Goal: Transaction & Acquisition: Obtain resource

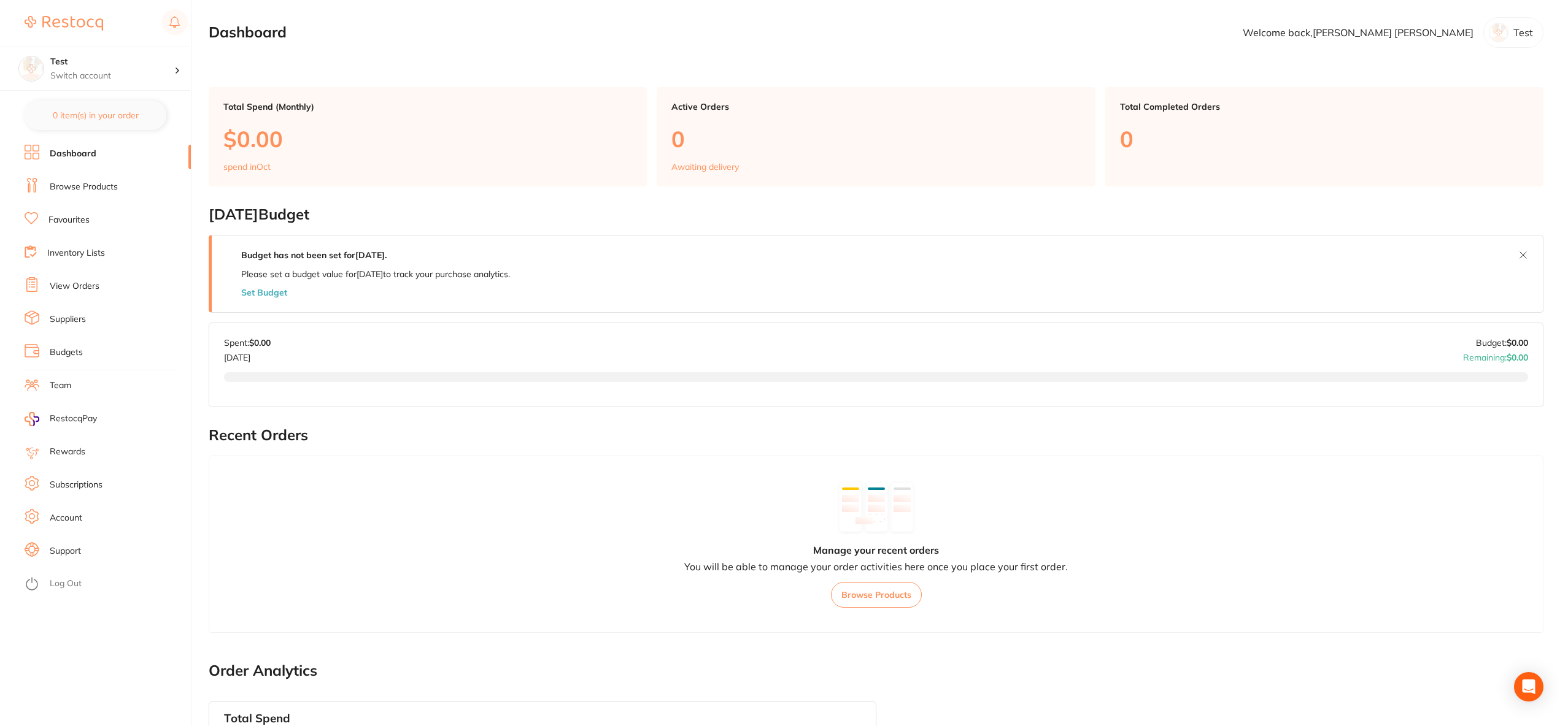
click at [83, 187] on link "Browse Products" at bounding box center [83, 186] width 68 height 12
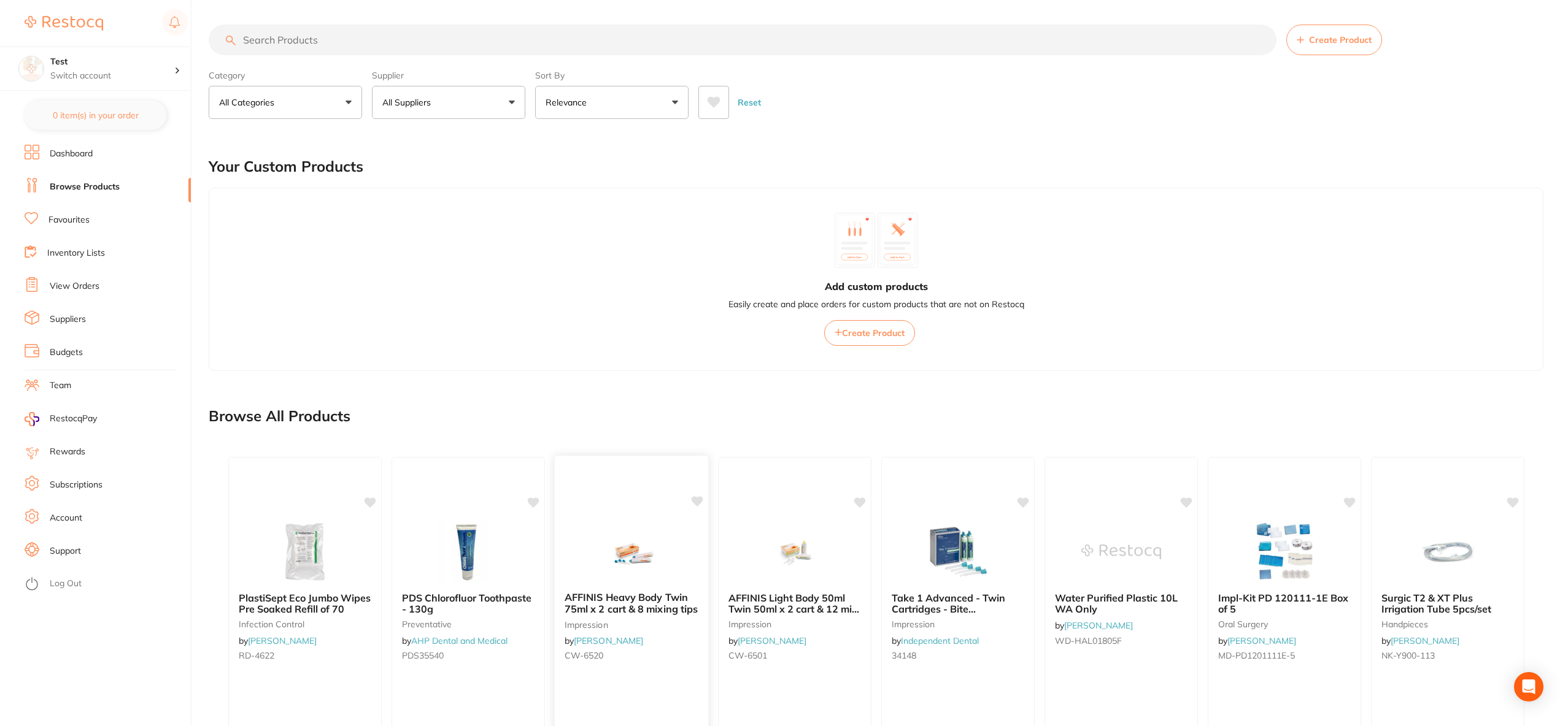
click at [636, 545] on img at bounding box center [631, 552] width 80 height 62
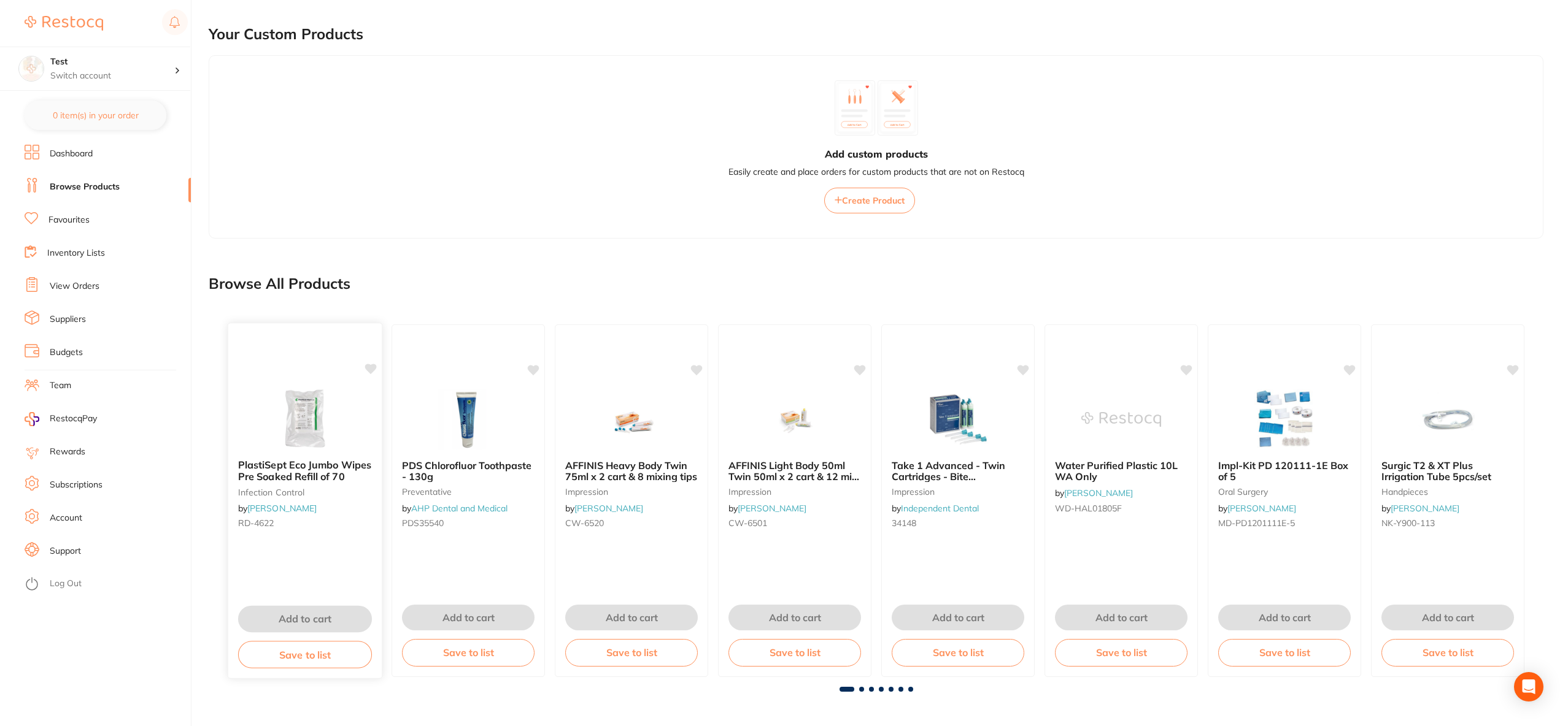
click at [310, 445] on img at bounding box center [305, 419] width 80 height 62
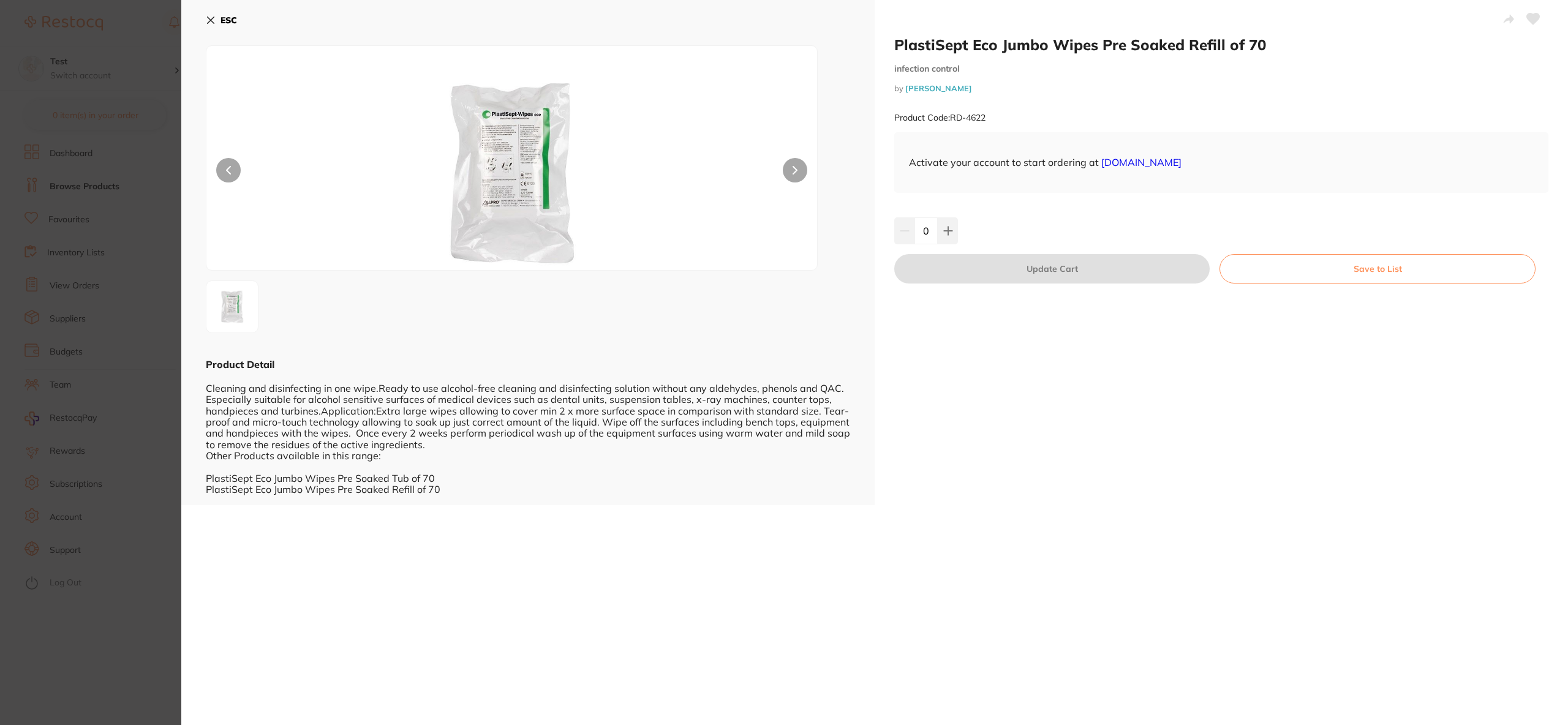
click at [1344, 261] on button "Save to List" at bounding box center [1377, 269] width 316 height 29
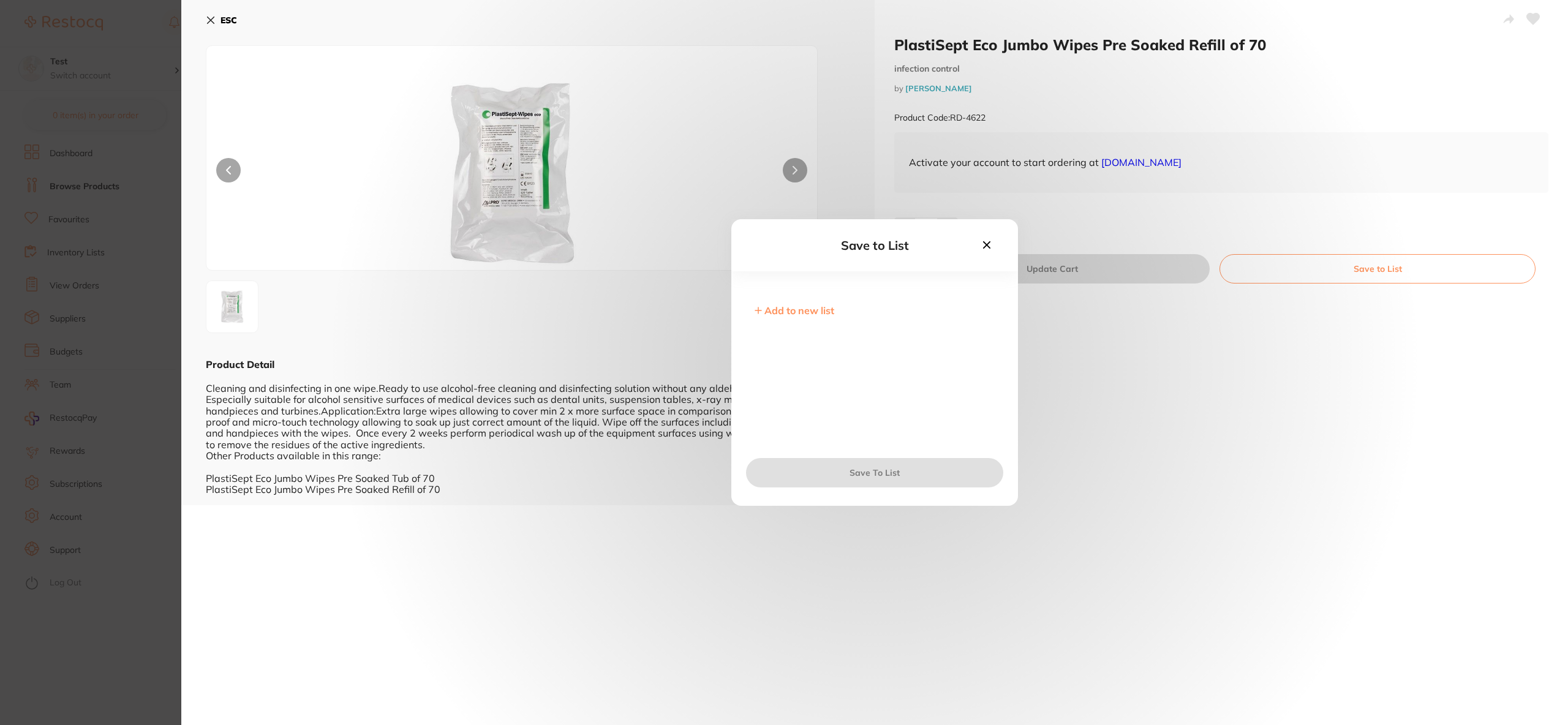
click at [779, 313] on span "Add to new list" at bounding box center [799, 310] width 70 height 12
click at [792, 322] on input "text" at bounding box center [874, 319] width 247 height 32
type input "1"
click at [886, 484] on button "Next" at bounding box center [874, 473] width 257 height 29
click at [883, 475] on button "Save To List" at bounding box center [874, 473] width 257 height 29
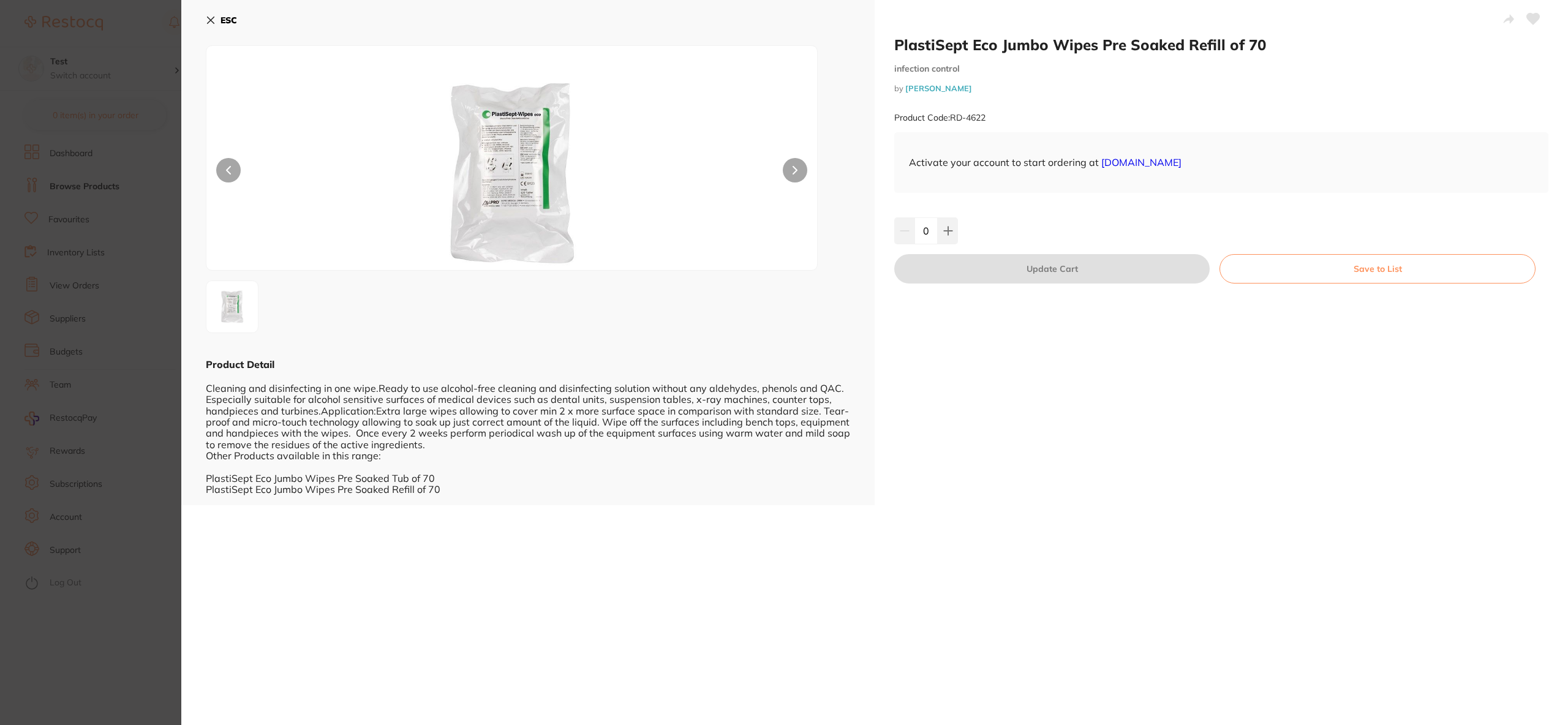
click at [226, 24] on b "ESC" at bounding box center [229, 20] width 16 height 11
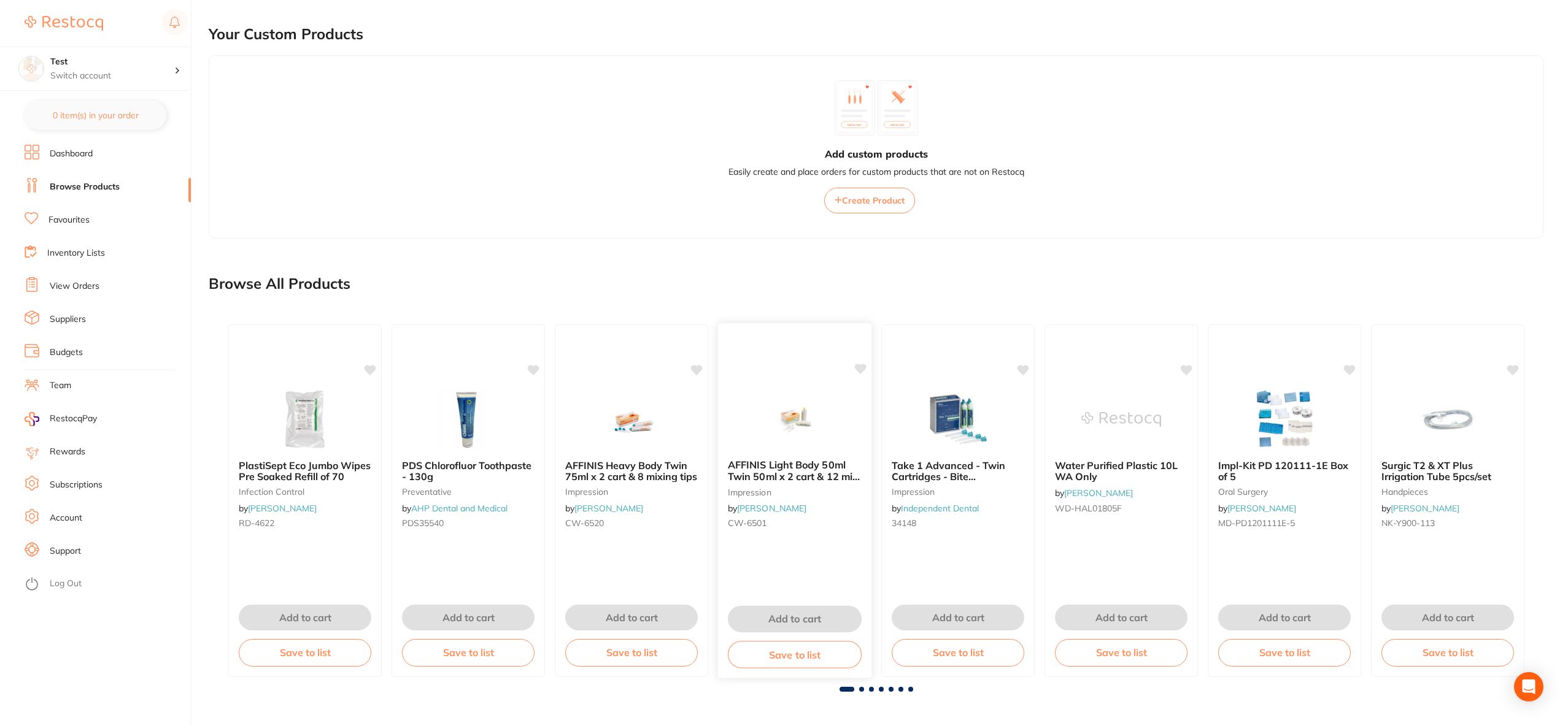
click at [822, 481] on span "AFFINIS Light Body 50ml Twin 50ml x 2 cart & 12 mix tips" at bounding box center [794, 477] width 132 height 35
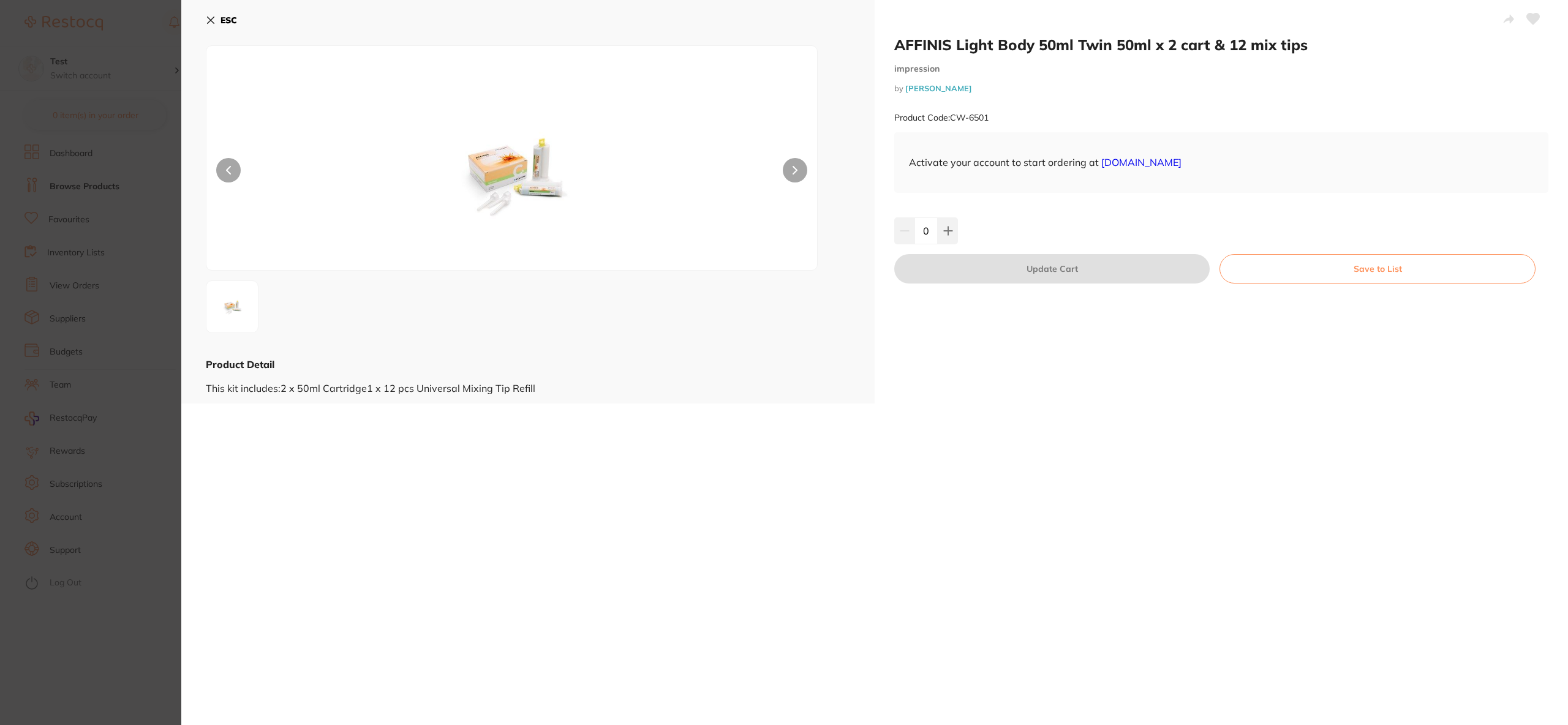
click at [1328, 259] on button "Save to List" at bounding box center [1377, 269] width 316 height 29
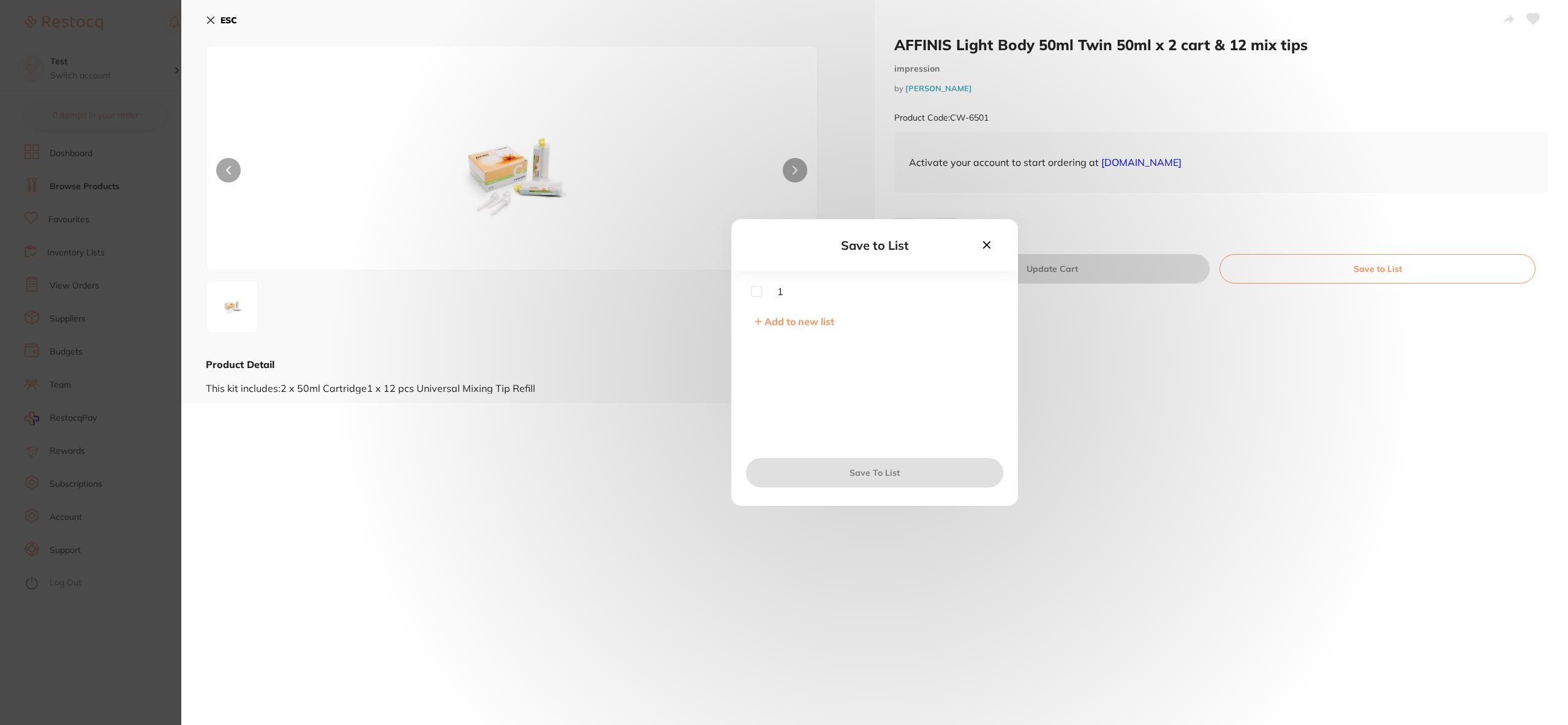
click at [762, 295] on span "1" at bounding box center [773, 292] width 22 height 11
click at [756, 293] on input "checkbox" at bounding box center [757, 292] width 11 height 11
checkbox input "true"
click at [874, 449] on div "Save To List" at bounding box center [874, 472] width 286 height 67
click at [872, 472] on button "Save To List" at bounding box center [874, 473] width 257 height 29
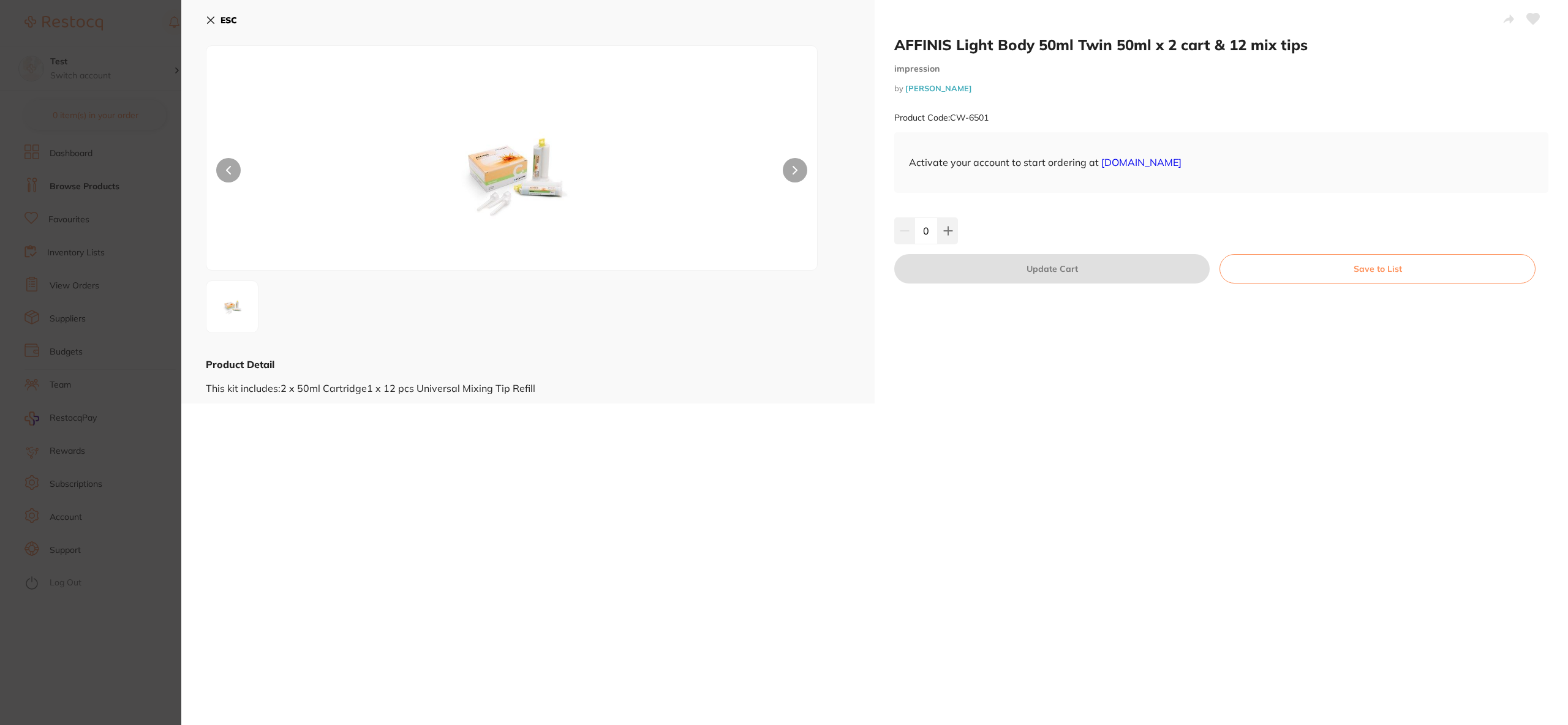
click at [239, 12] on div "ESC" at bounding box center [528, 27] width 645 height 36
click at [208, 32] on div "ESC" at bounding box center [528, 27] width 645 height 36
click at [213, 24] on icon at bounding box center [211, 20] width 10 height 10
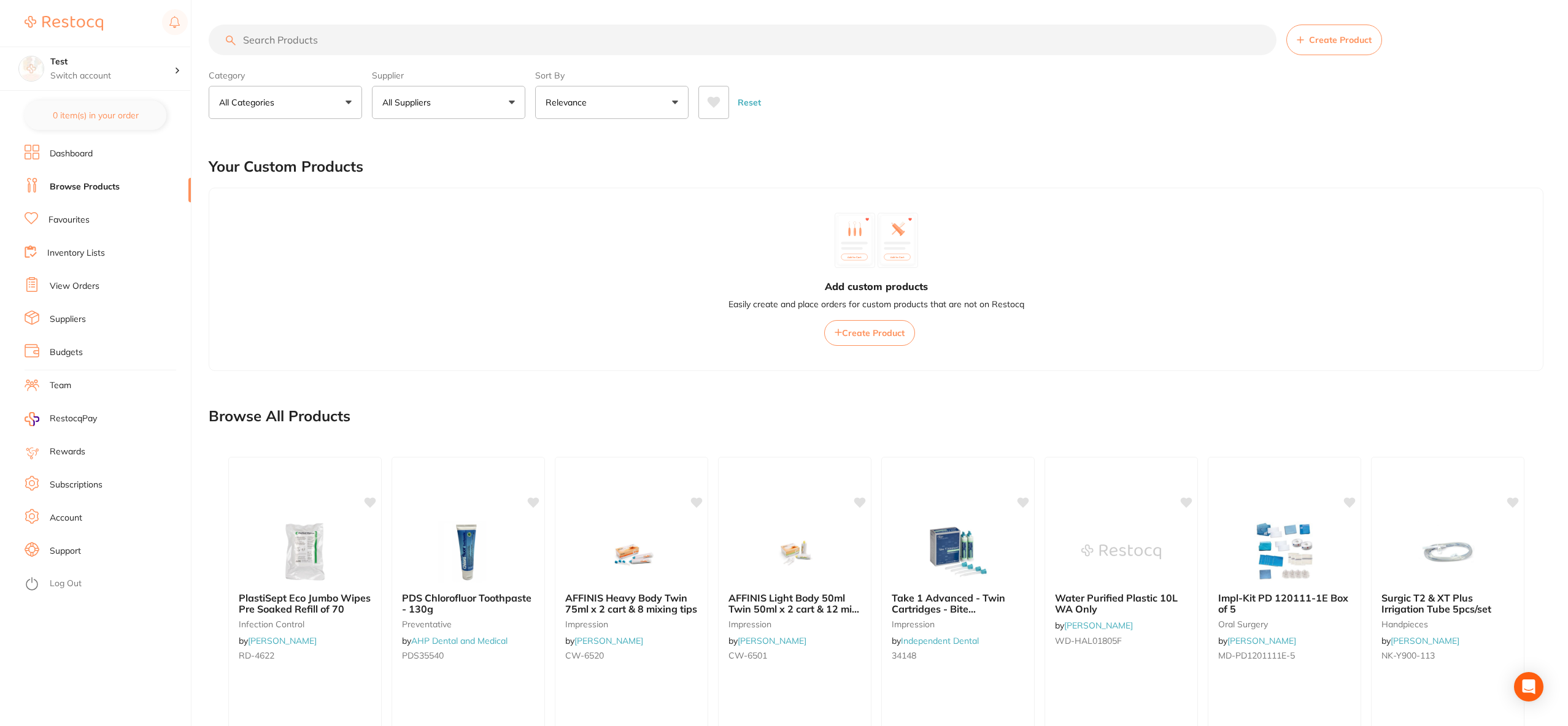
click at [379, 41] on input "search" at bounding box center [742, 40] width 1068 height 31
type input "wipes"
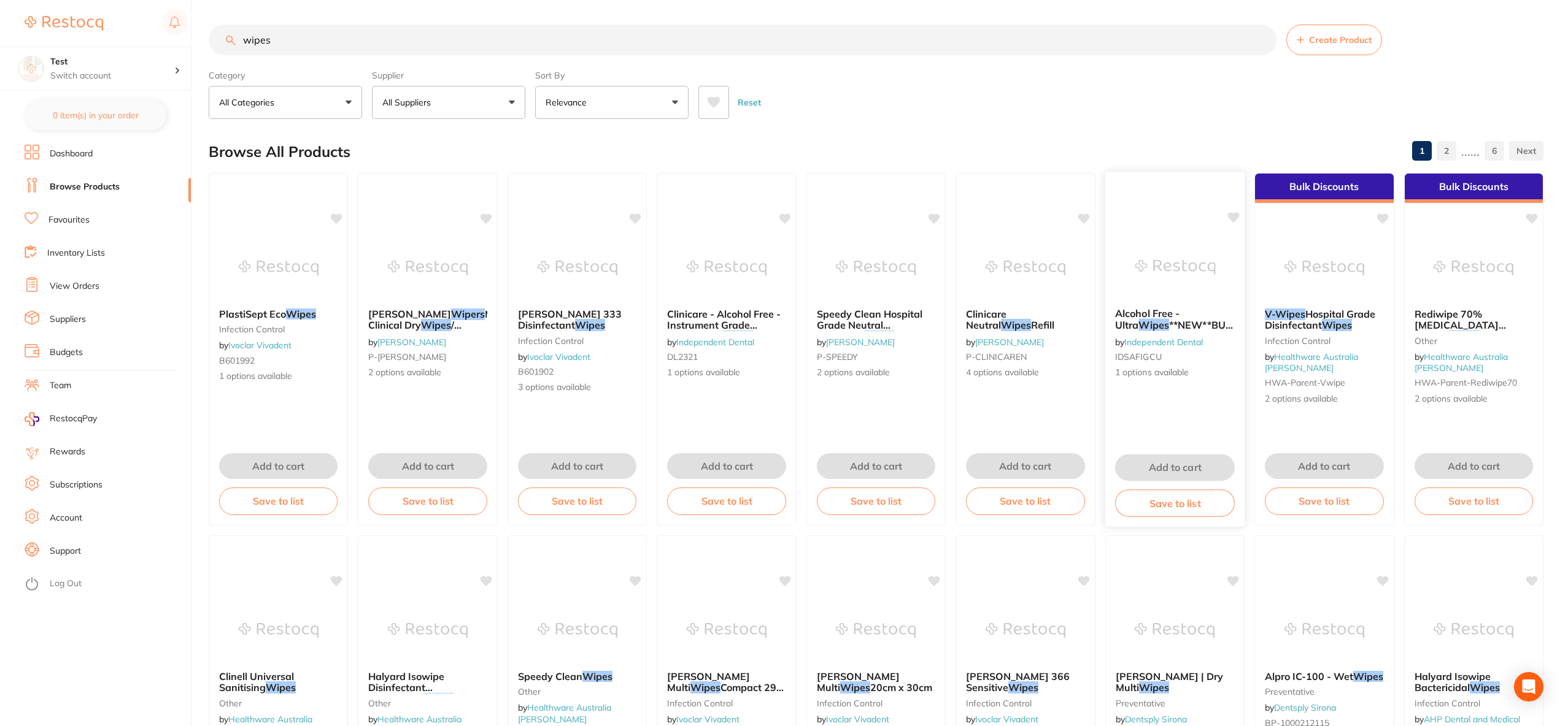
scroll to position [1677, 0]
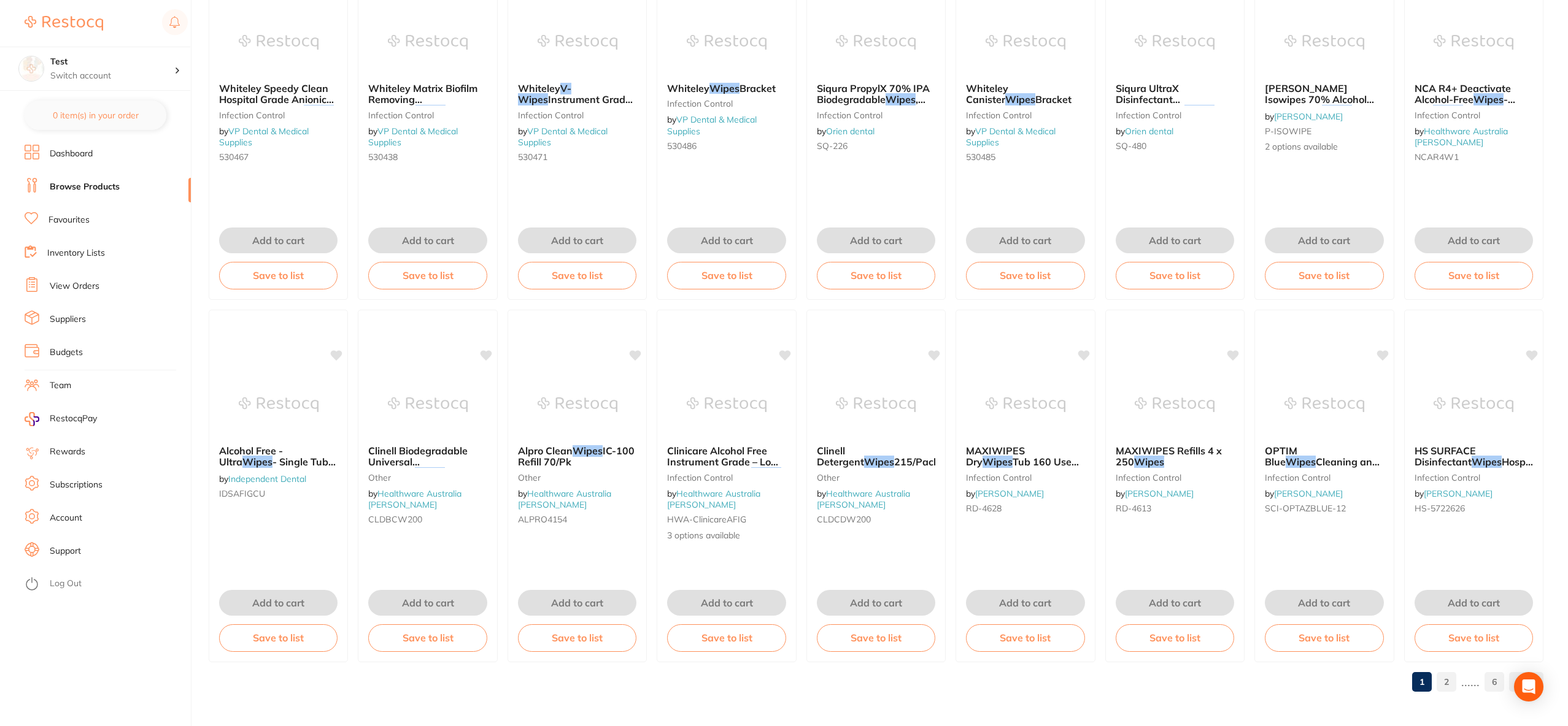
click at [1456, 681] on link "2" at bounding box center [1446, 682] width 19 height 25
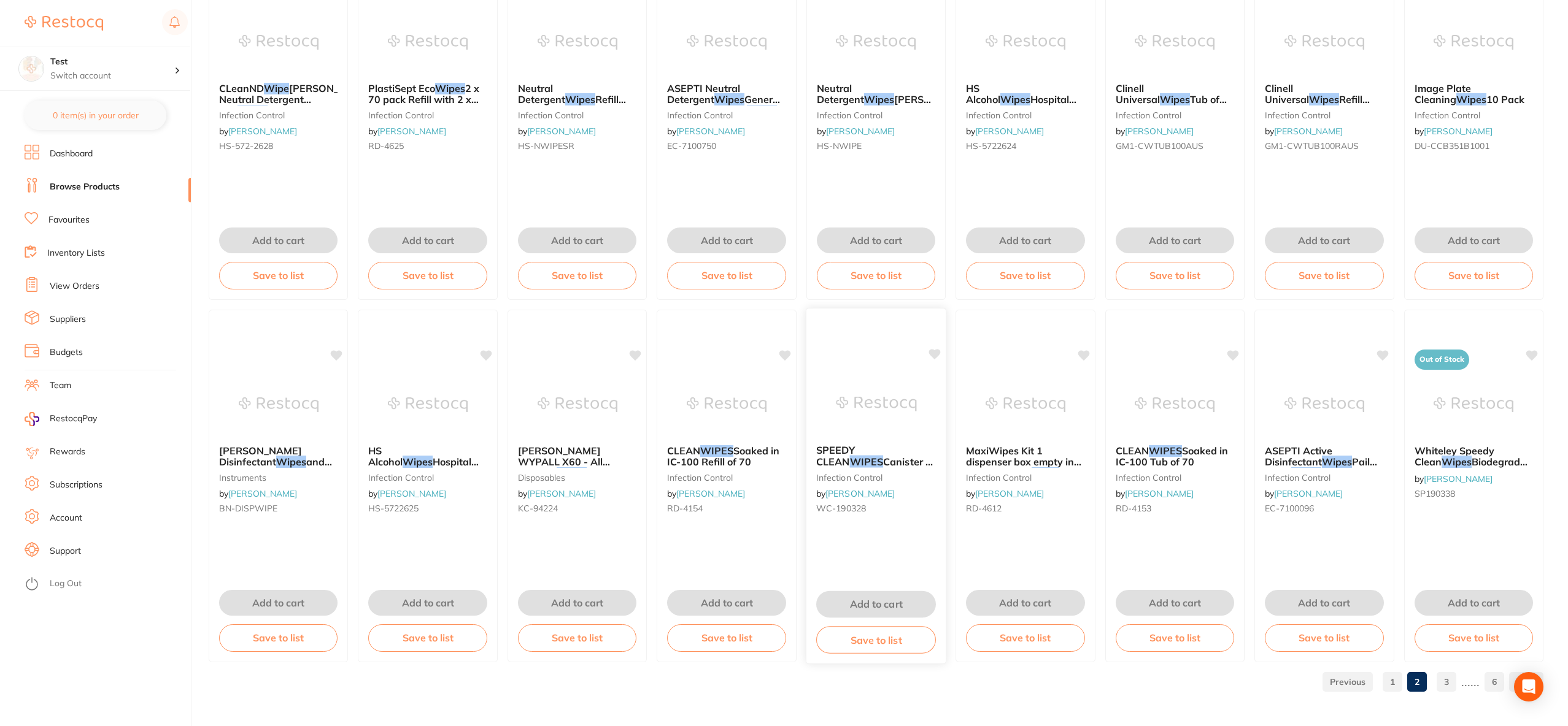
click at [884, 398] on img at bounding box center [876, 404] width 80 height 62
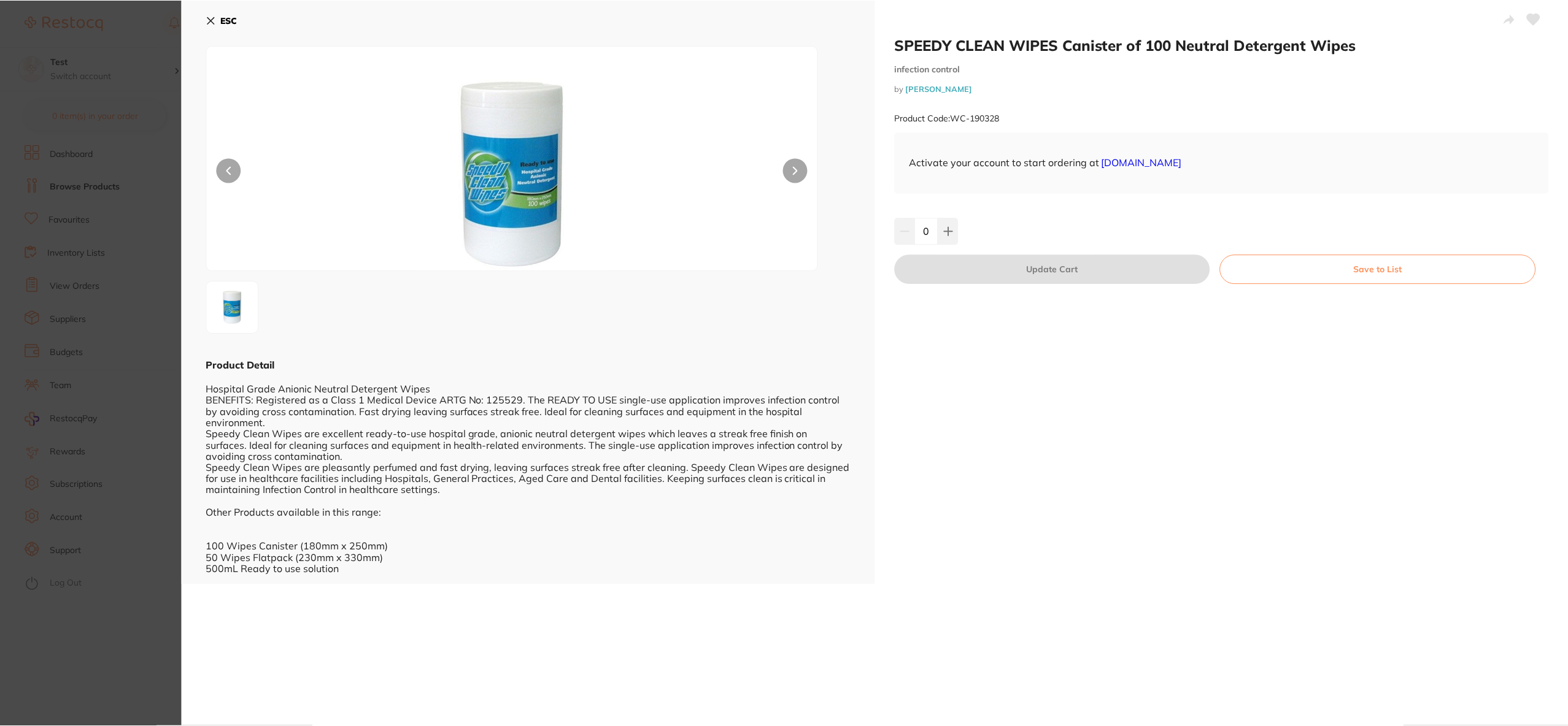
scroll to position [1677, 0]
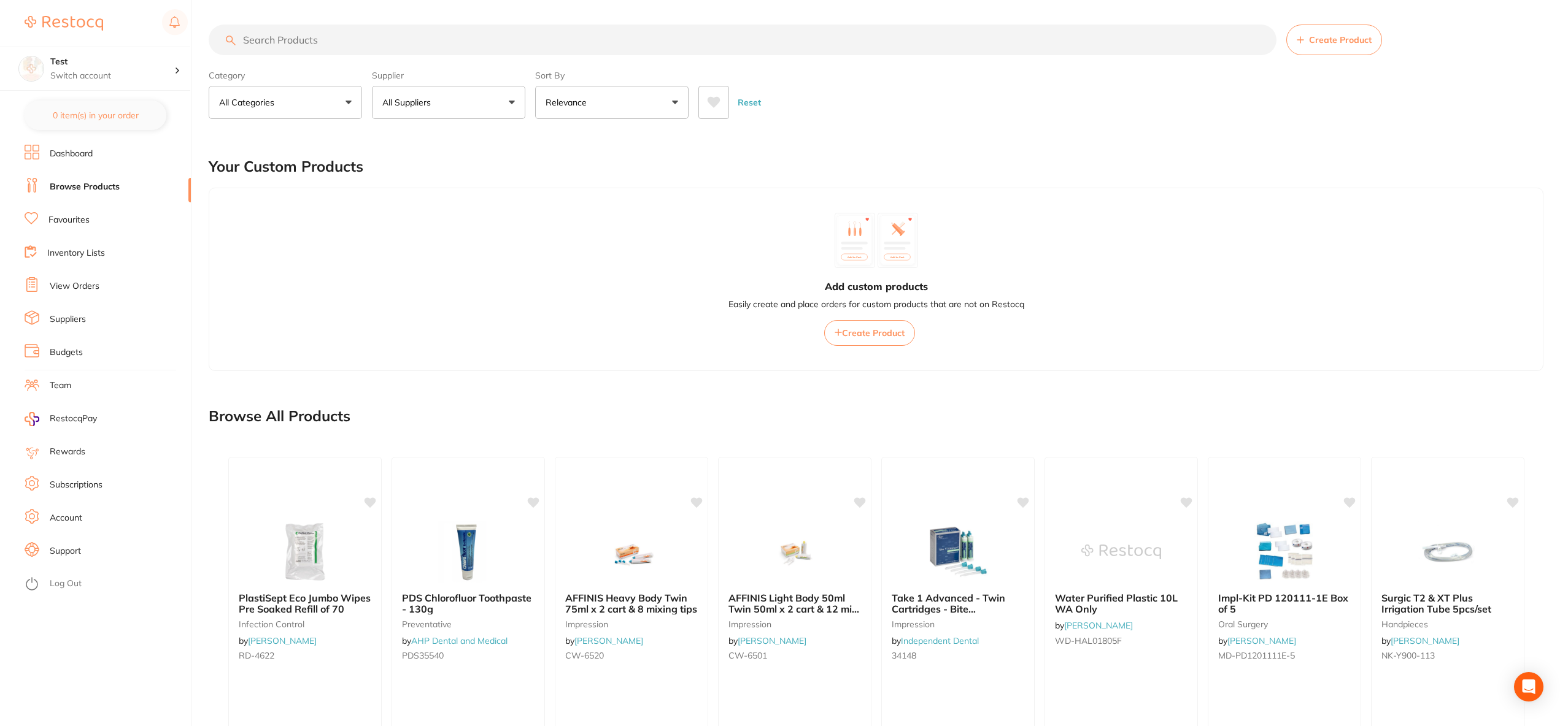
click at [458, 43] on input "search" at bounding box center [742, 40] width 1068 height 31
type input "wipes"
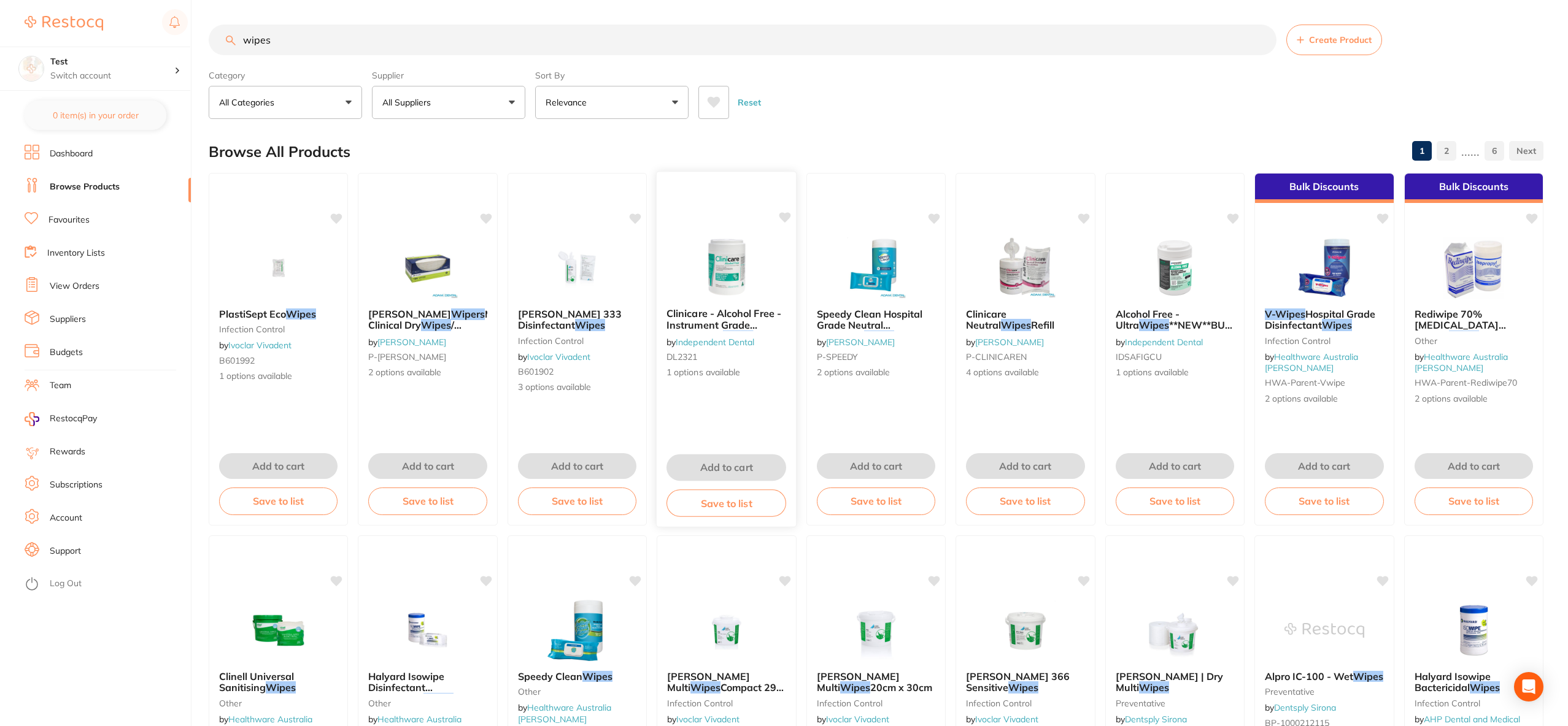
click at [717, 272] on img at bounding box center [726, 268] width 80 height 62
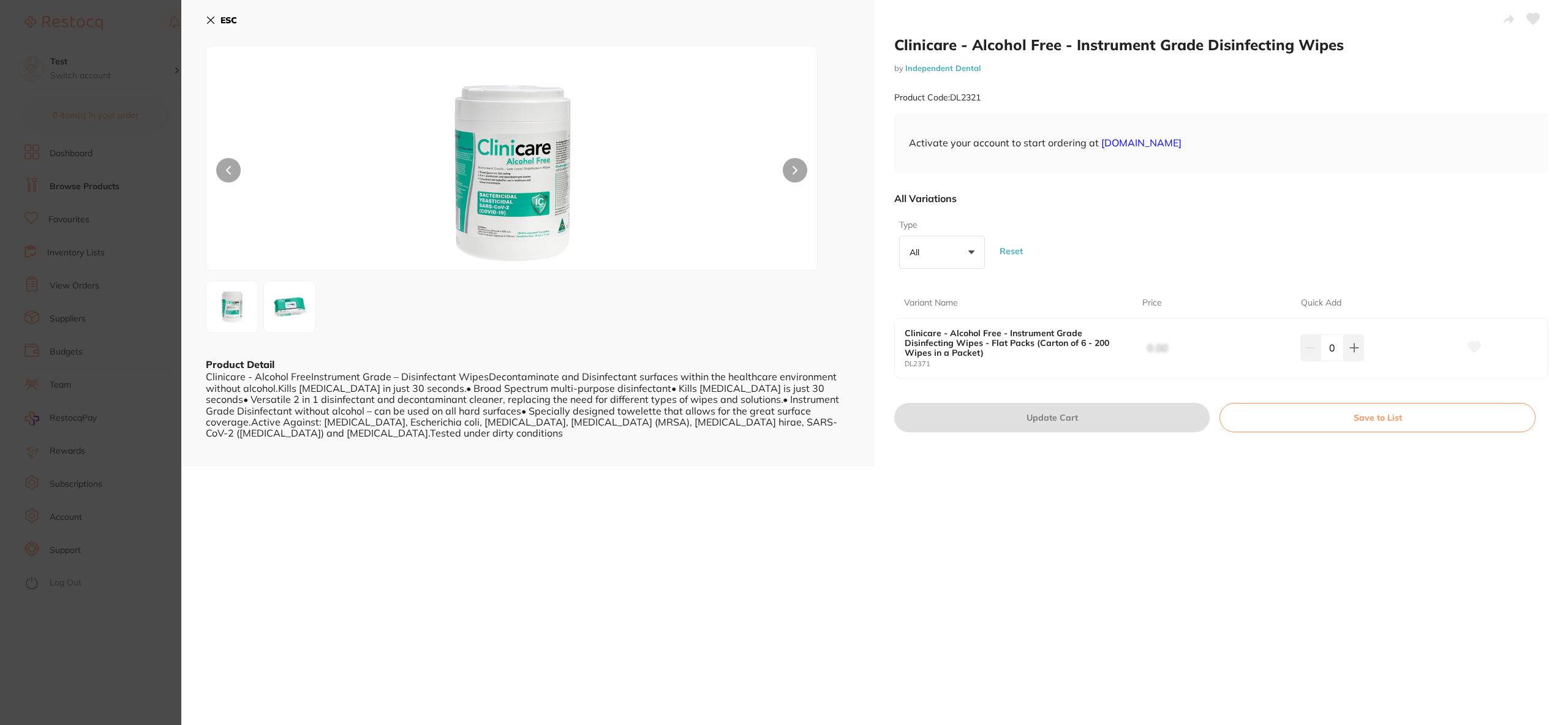
click at [1147, 347] on span "0.00" at bounding box center [1226, 347] width 159 height 25
click at [1340, 347] on input "0" at bounding box center [1333, 348] width 24 height 27
click at [1349, 349] on icon at bounding box center [1354, 347] width 10 height 10
type input "1"
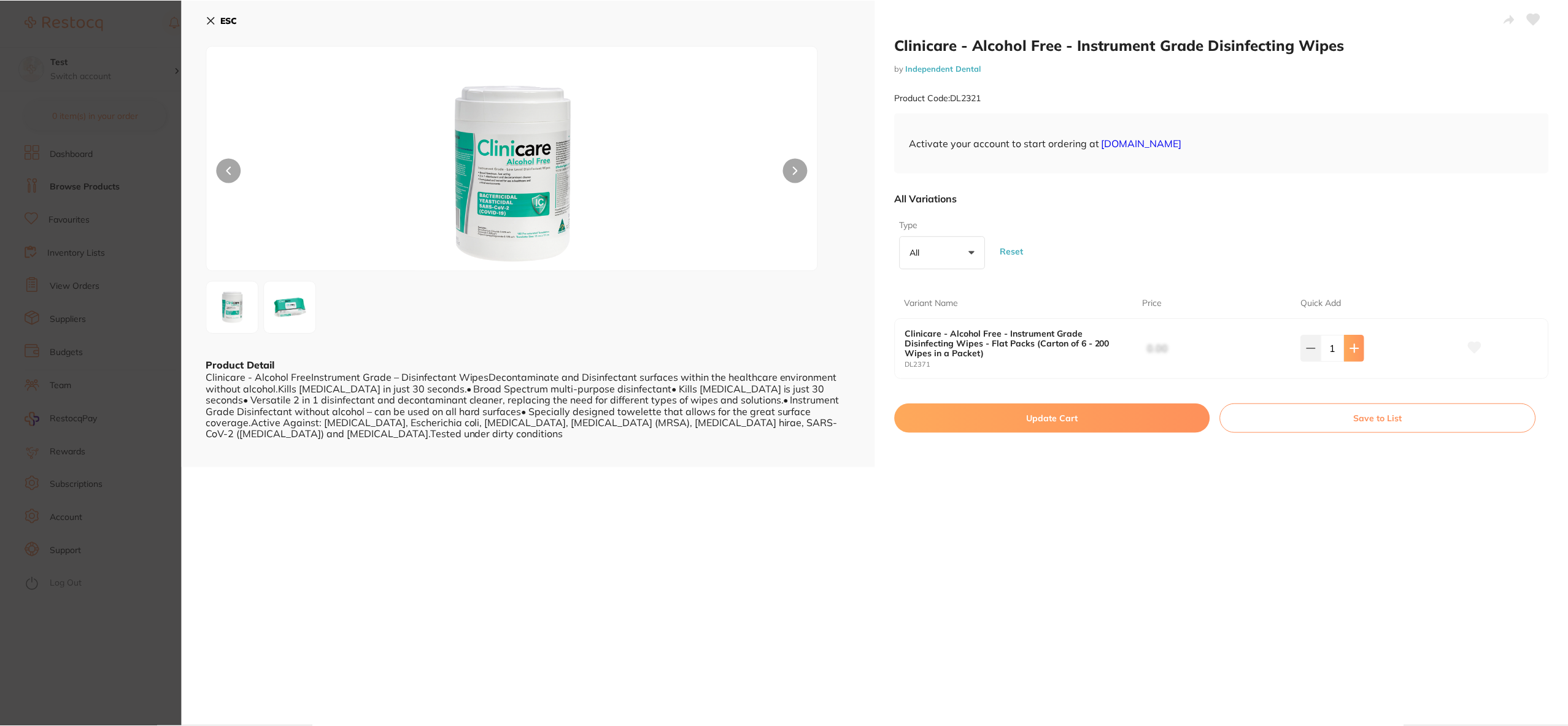
scroll to position [1677, 0]
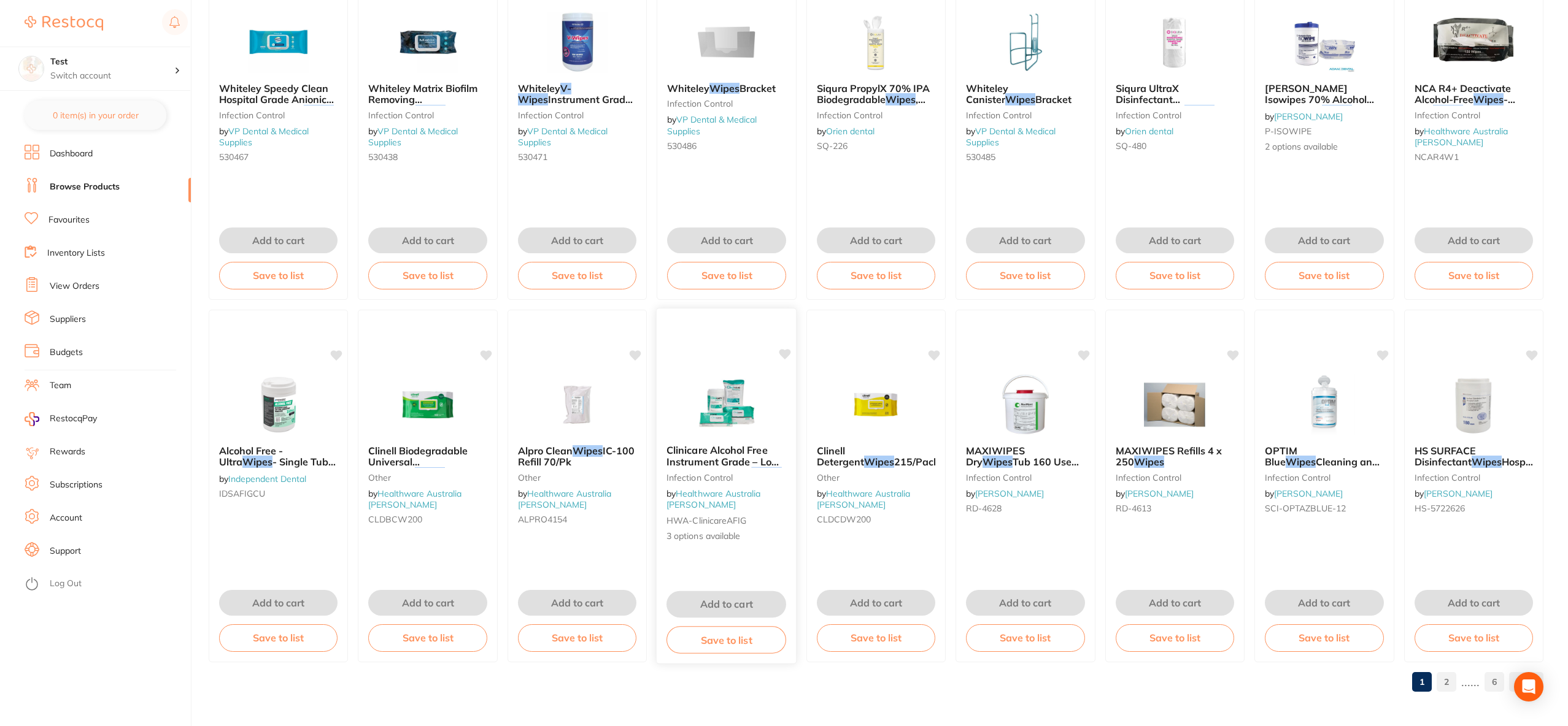
click at [745, 433] on img at bounding box center [726, 404] width 80 height 62
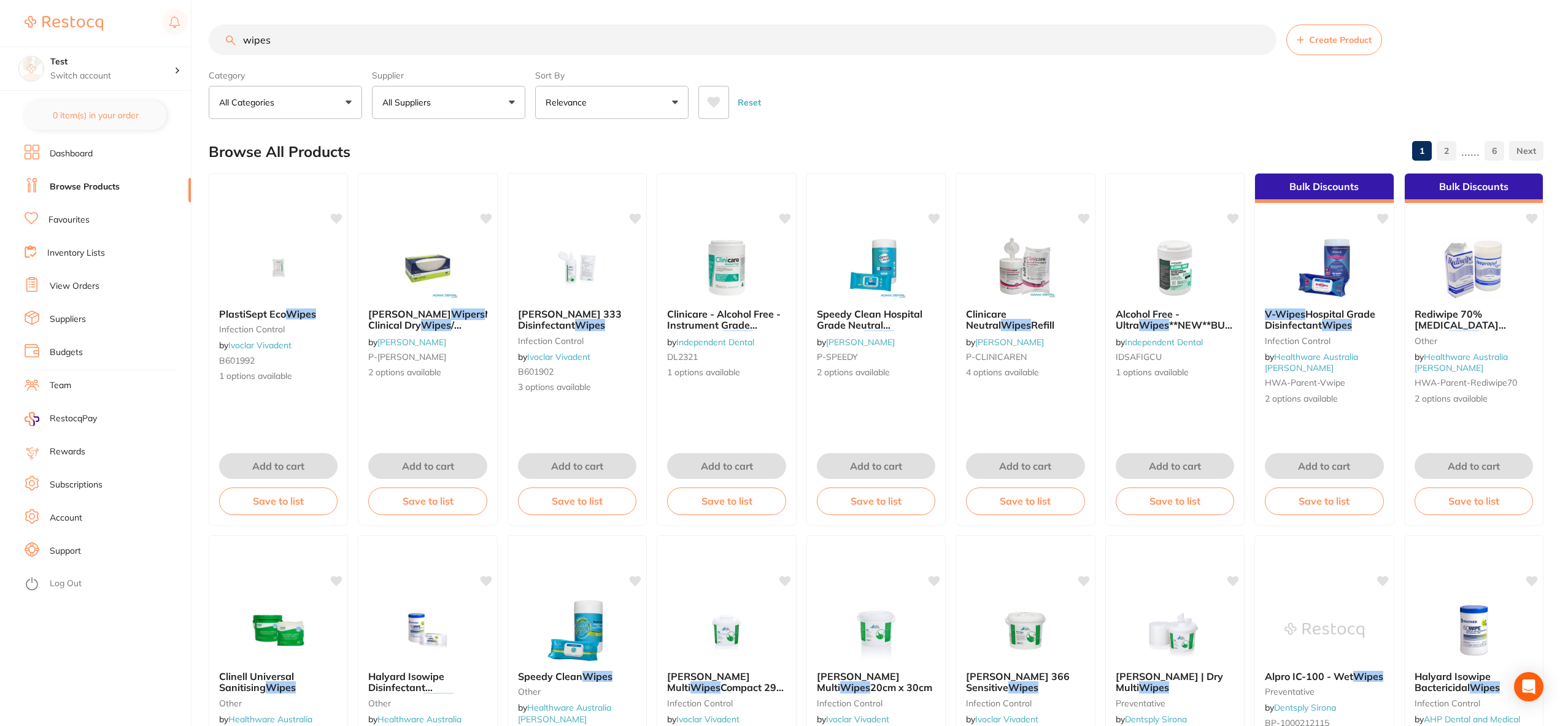
click at [388, 44] on input "wipes" at bounding box center [742, 40] width 1068 height 31
type input "bur"
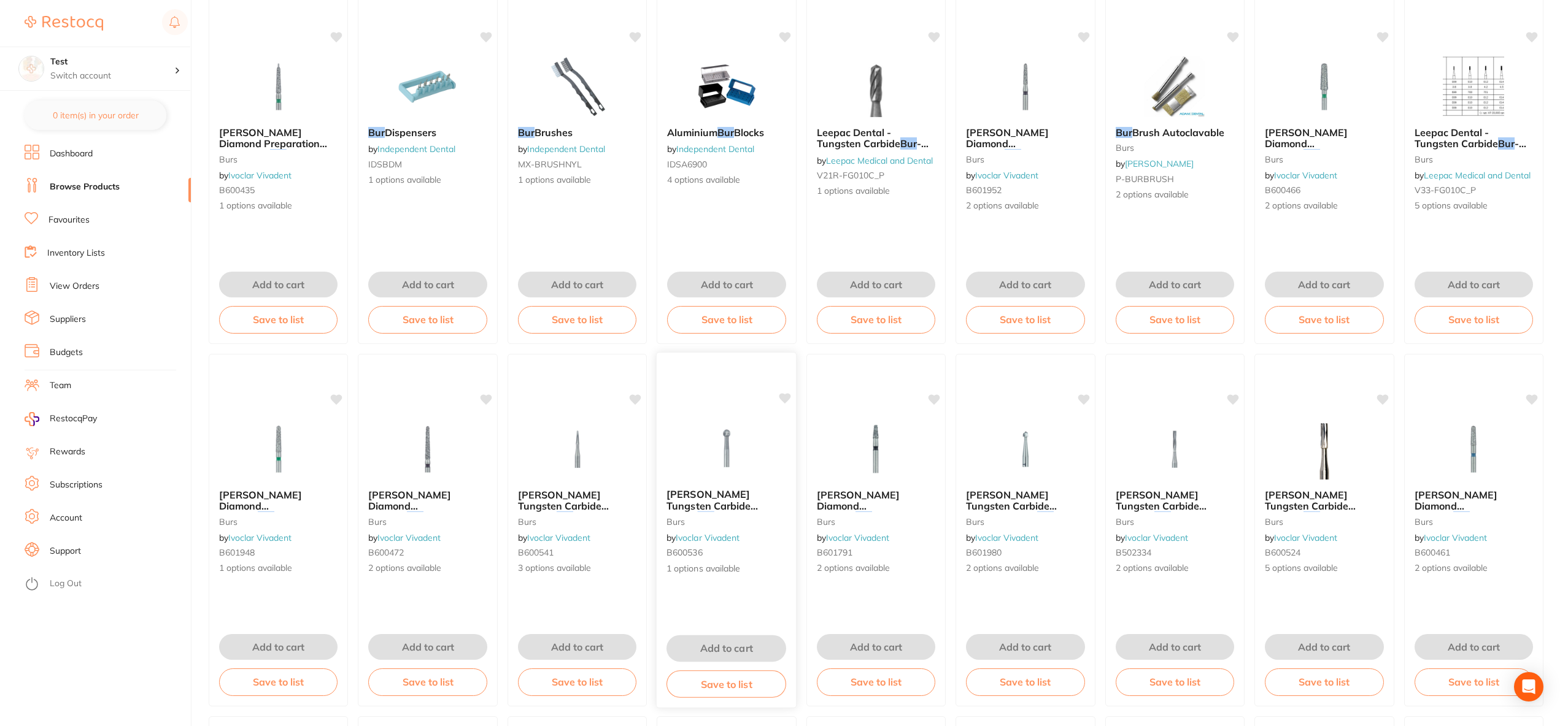
scroll to position [255, 0]
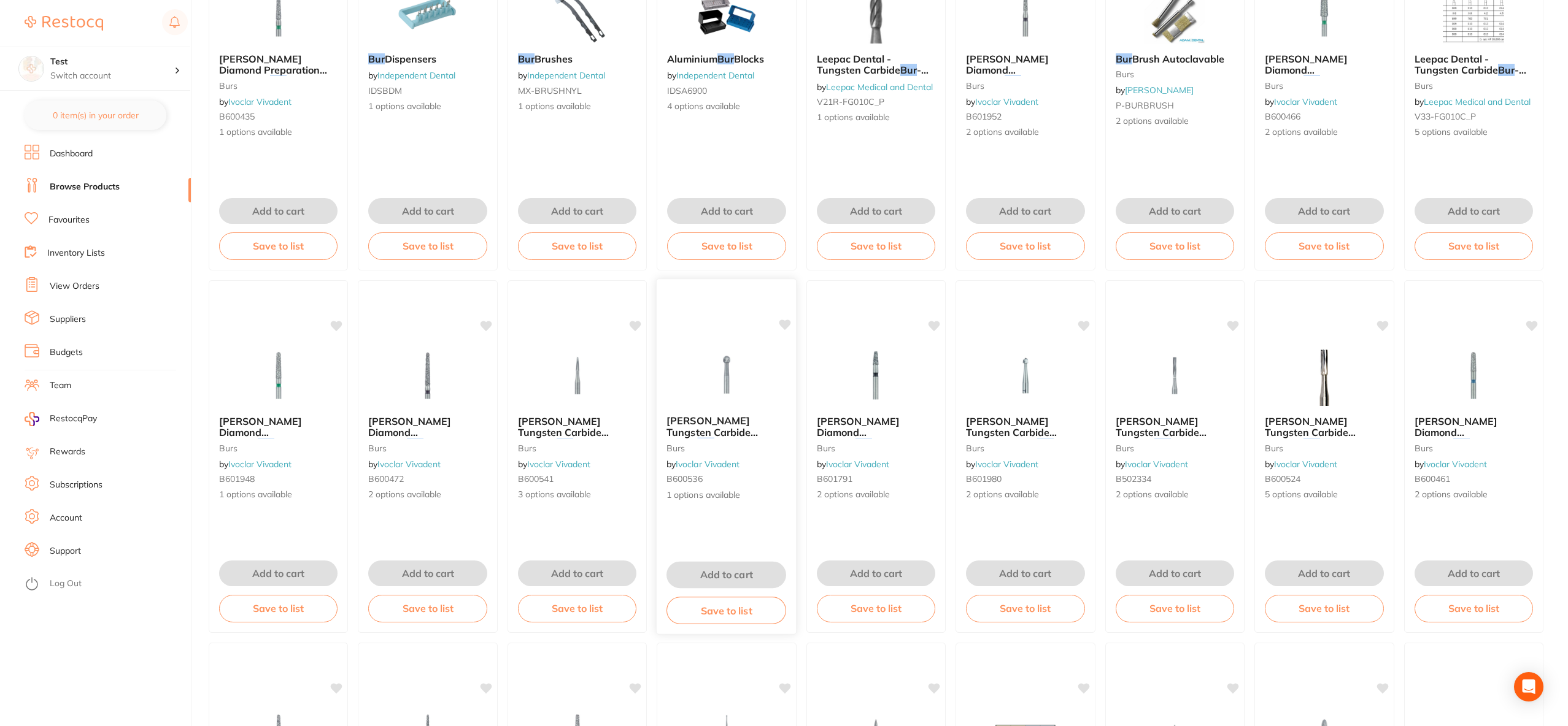
click at [731, 343] on img at bounding box center [726, 374] width 80 height 62
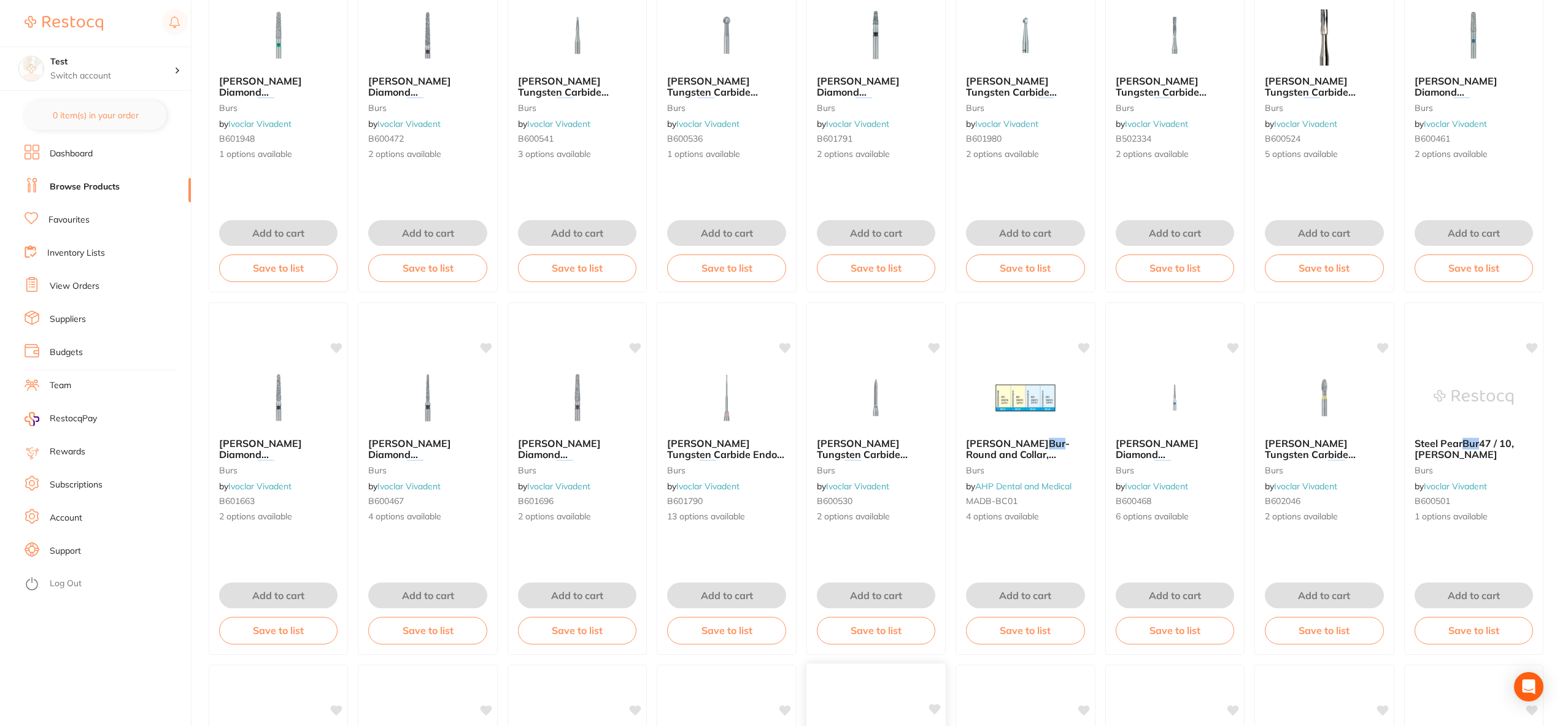
scroll to position [837, 0]
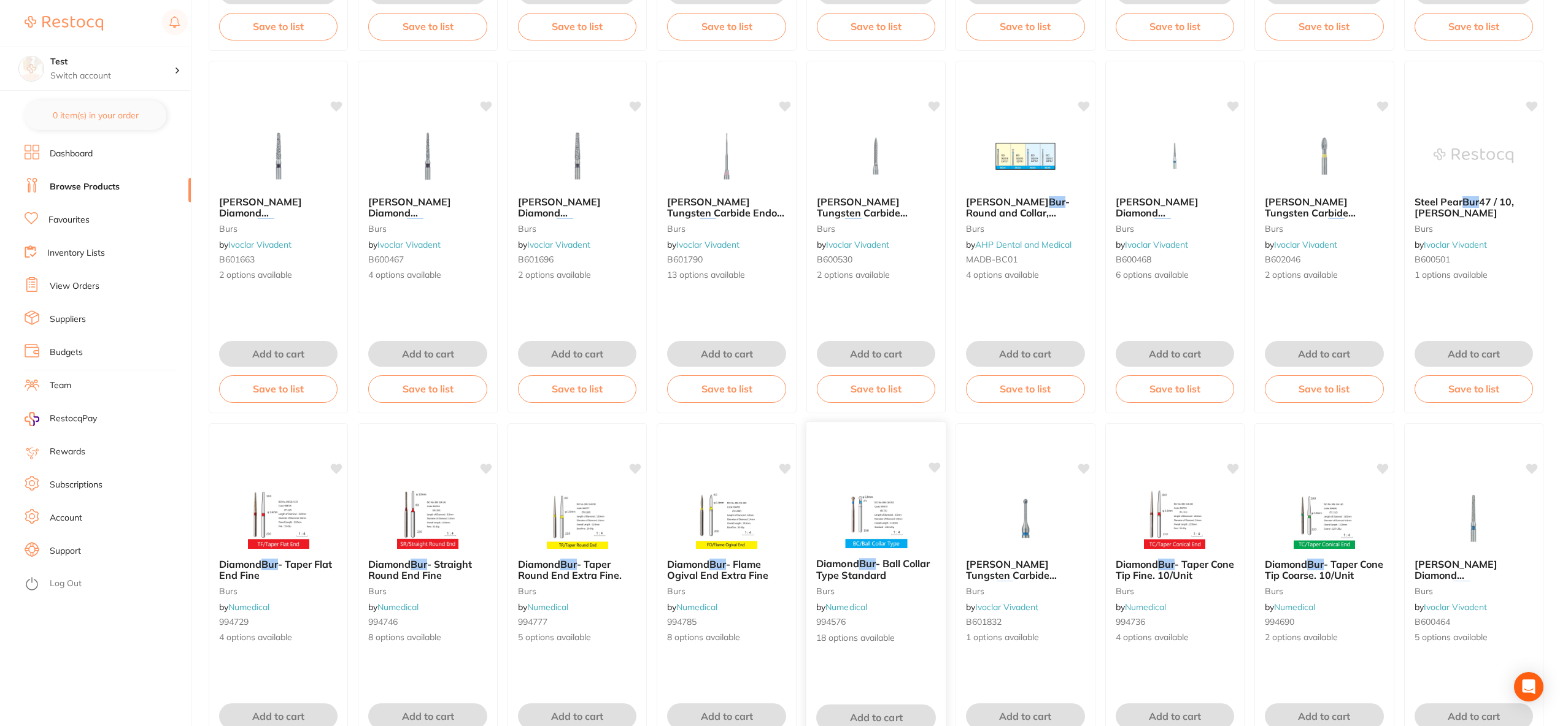
click at [868, 530] on img at bounding box center [876, 518] width 80 height 62
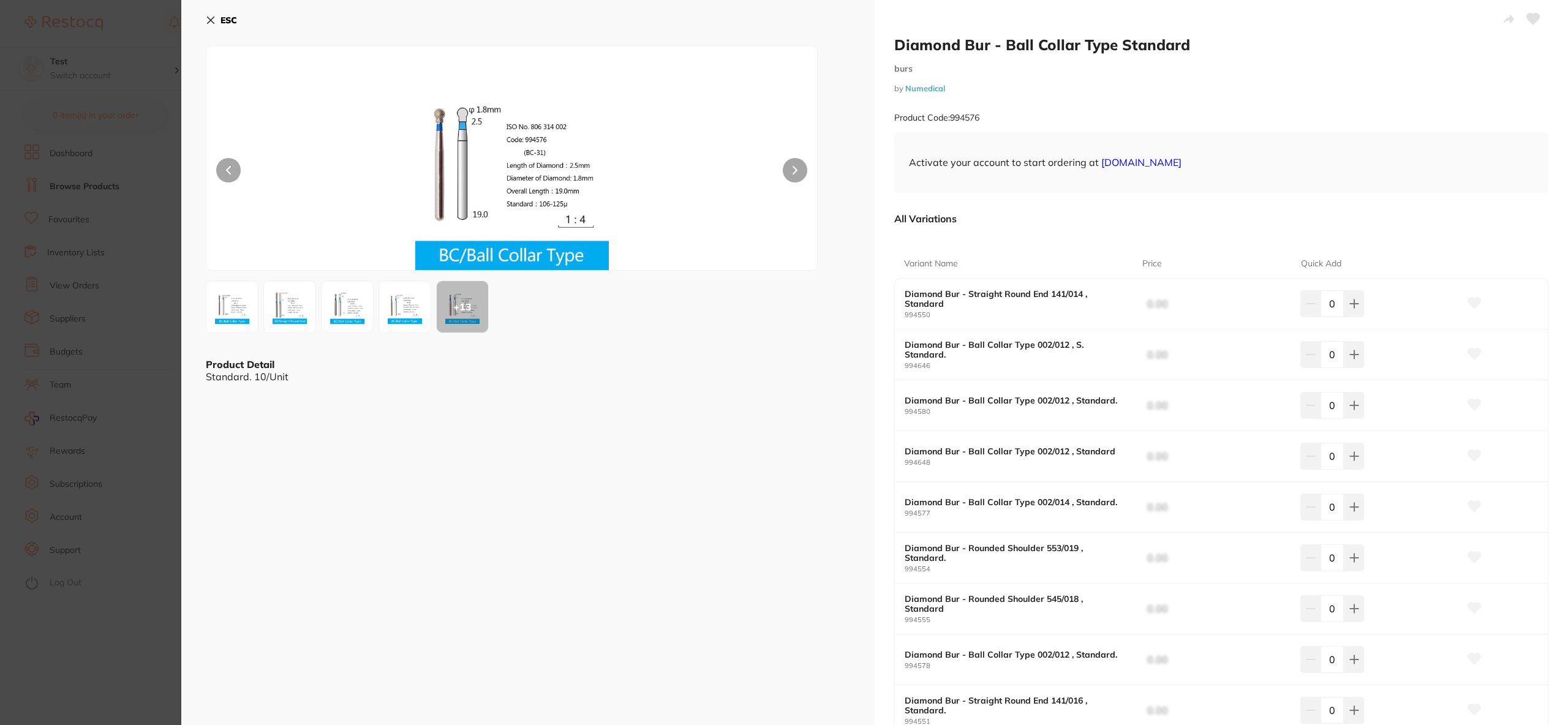
scroll to position [397, 0]
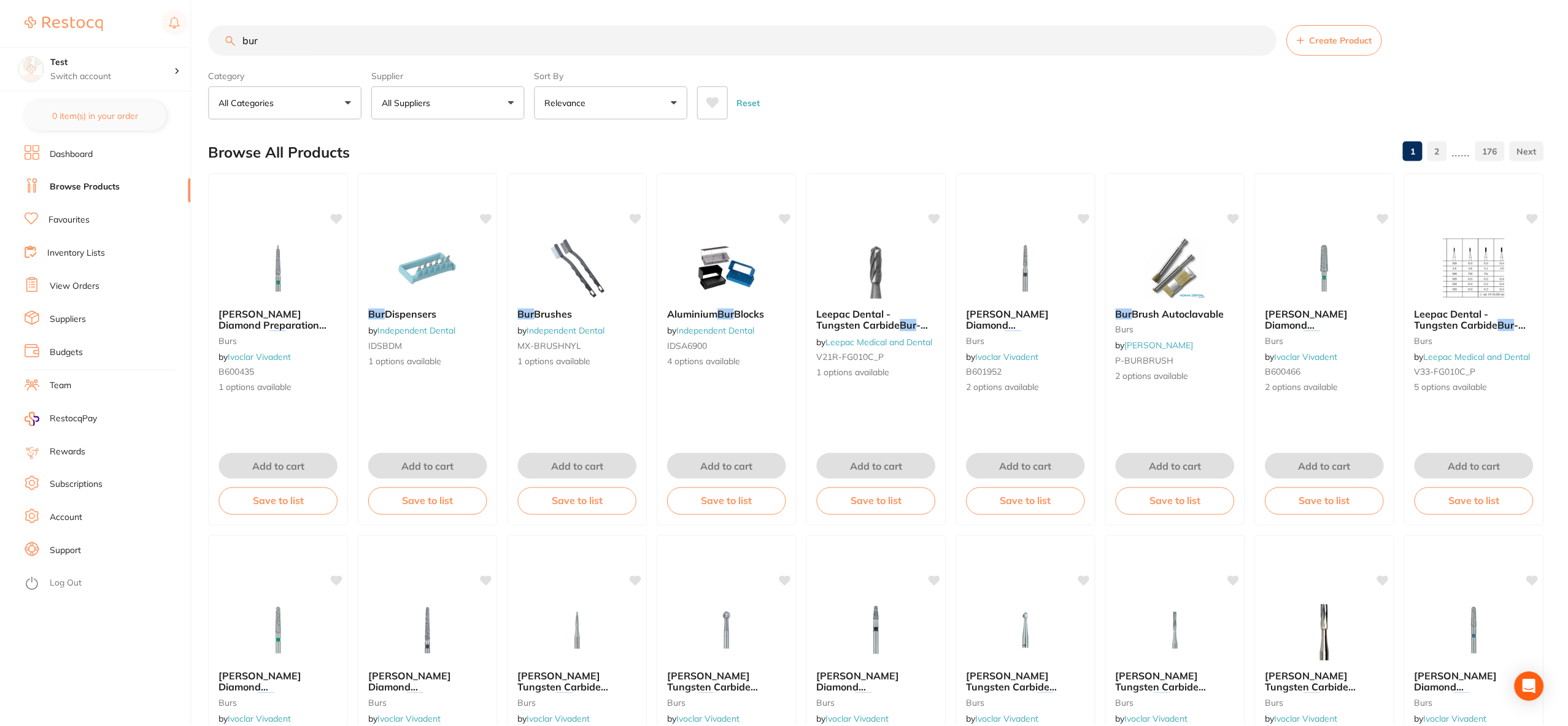
scroll to position [837, 0]
